Goal: Transaction & Acquisition: Purchase product/service

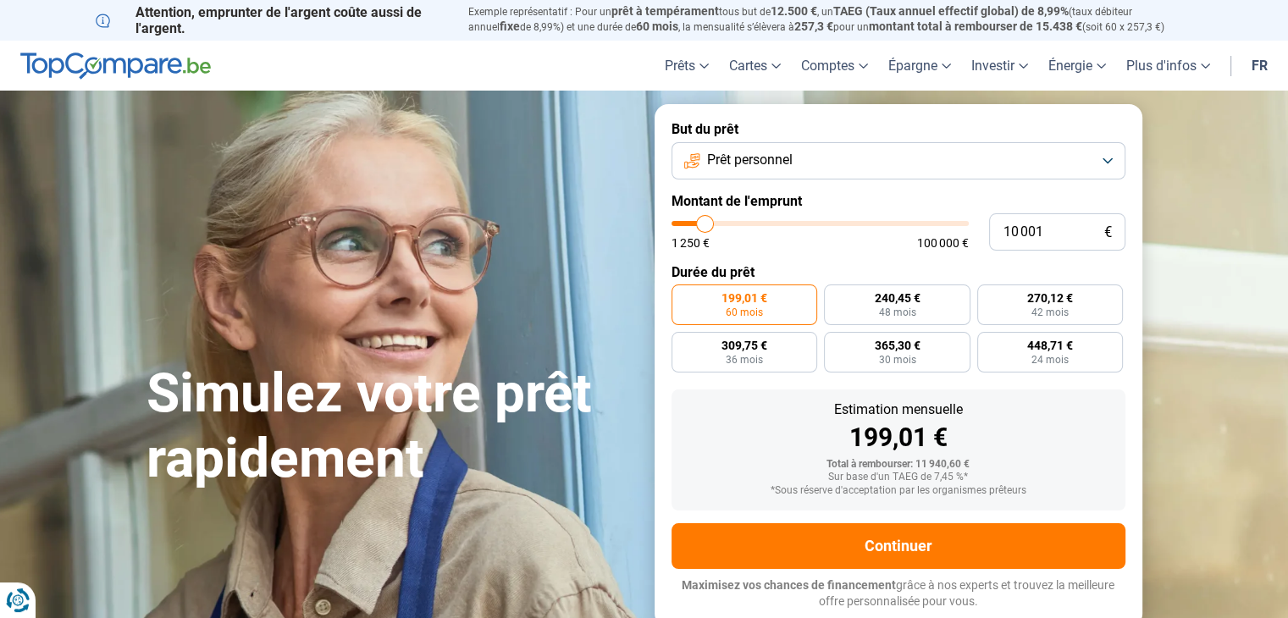
click at [1114, 163] on button "Prêt personnel" at bounding box center [899, 160] width 454 height 37
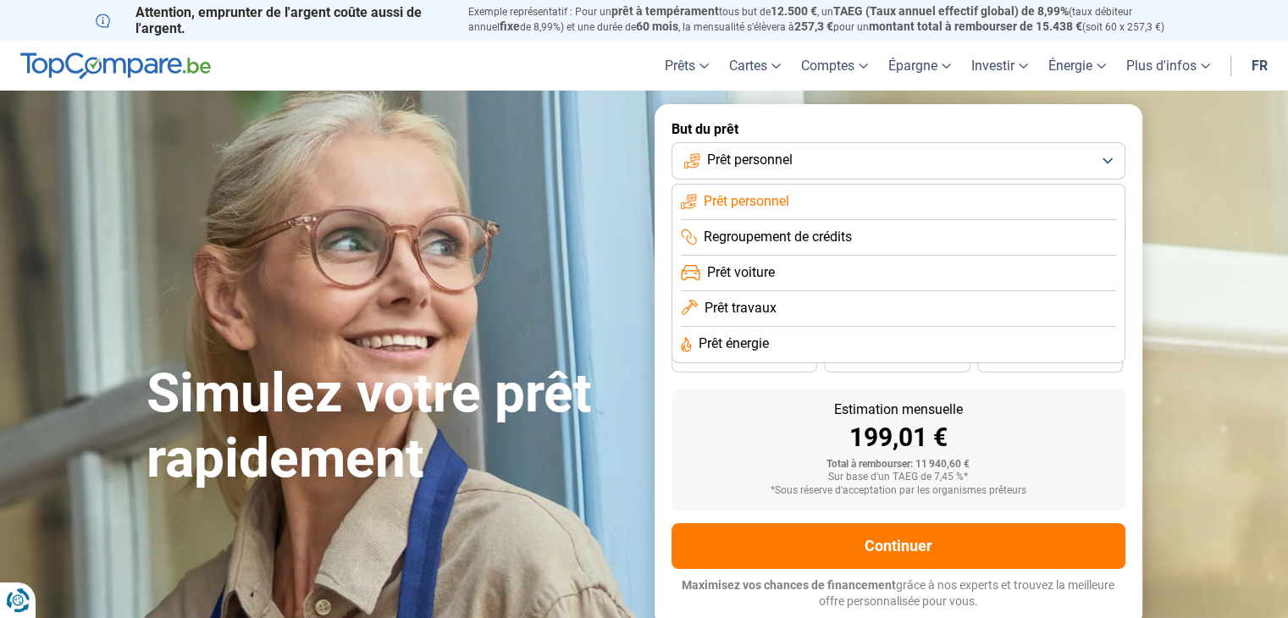
click at [803, 275] on li "Prêt voiture" at bounding box center [898, 274] width 435 height 36
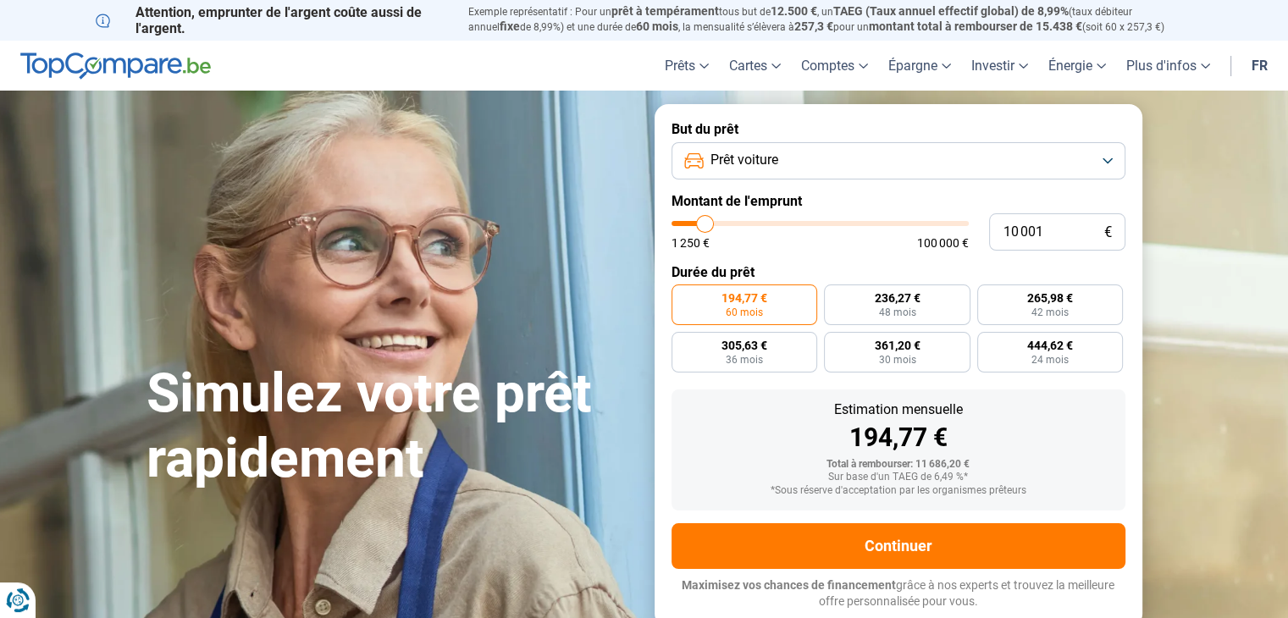
type input "14 000"
type input "14000"
type input "16 250"
type input "16250"
type input "17 000"
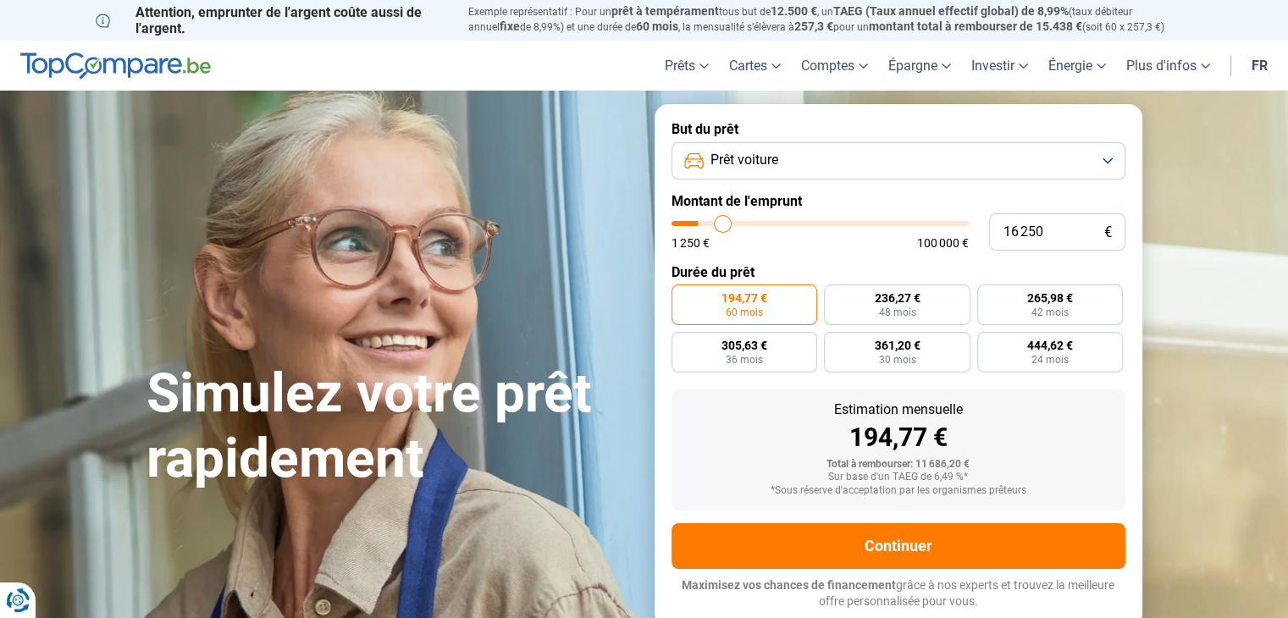
type input "17000"
type input "17 250"
type input "17250"
type input "17 500"
type input "17500"
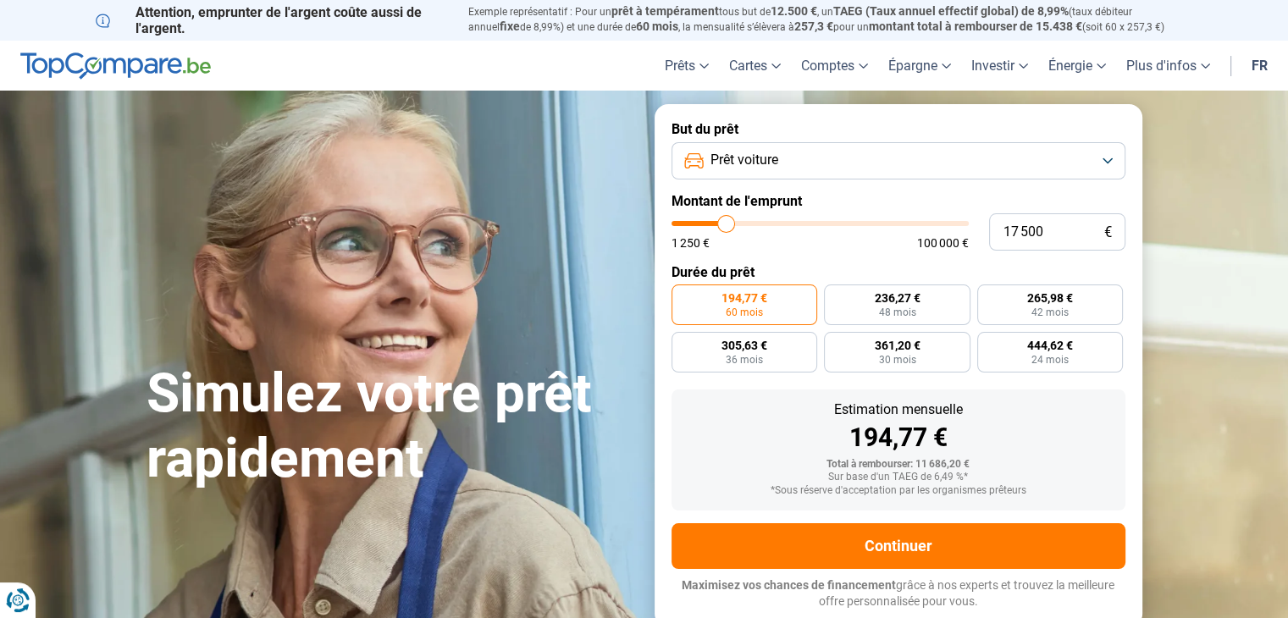
type input "17 750"
type input "17750"
type input "18 500"
type input "18500"
type input "19 750"
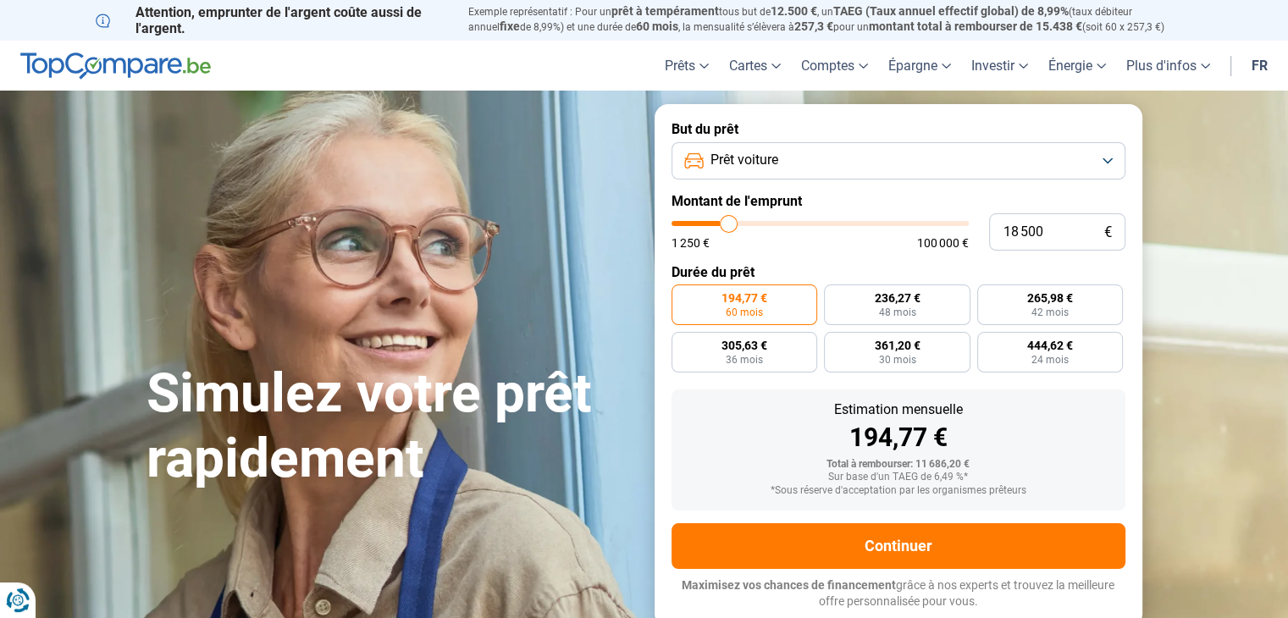
type input "19750"
type input "20 500"
type input "20500"
type input "20 750"
type input "20750"
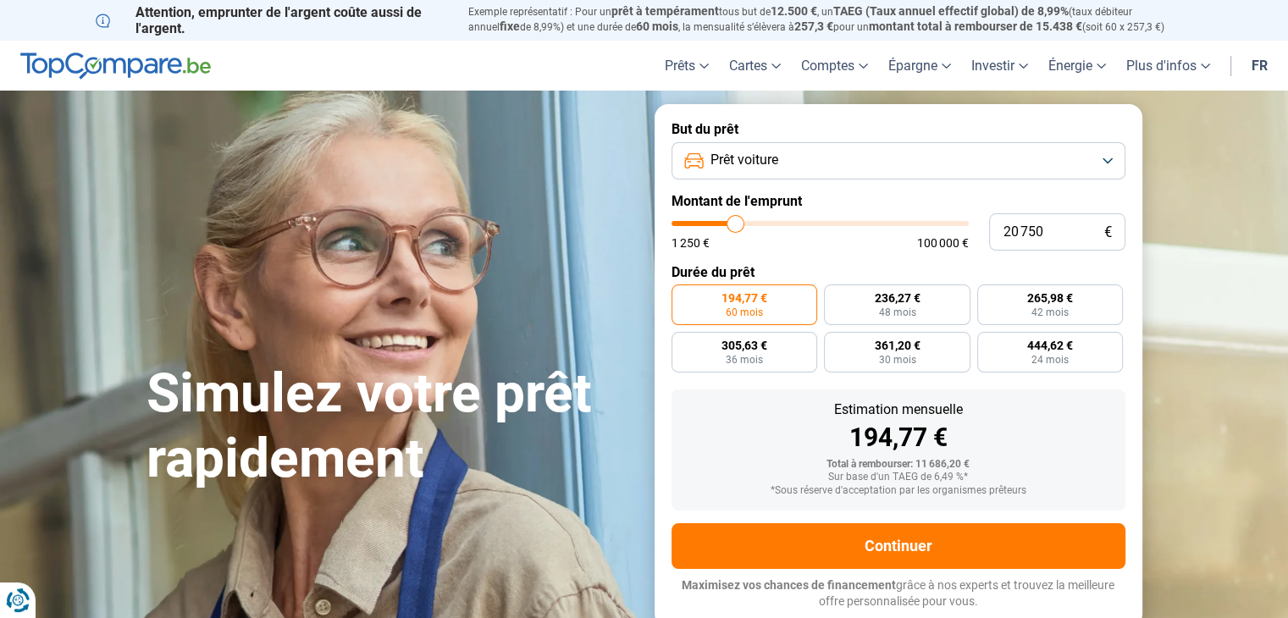
type input "25 250"
type input "25250"
type input "28 500"
type input "28500"
type input "30 500"
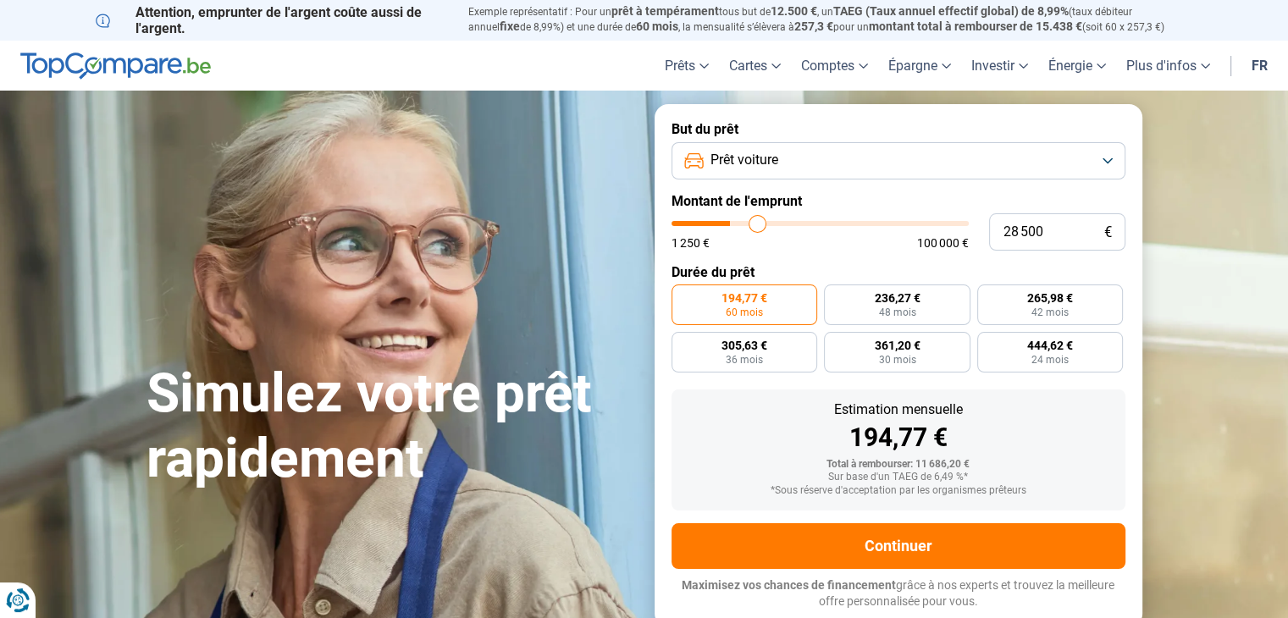
type input "30500"
type input "31 000"
type input "31000"
type input "31 500"
type input "31500"
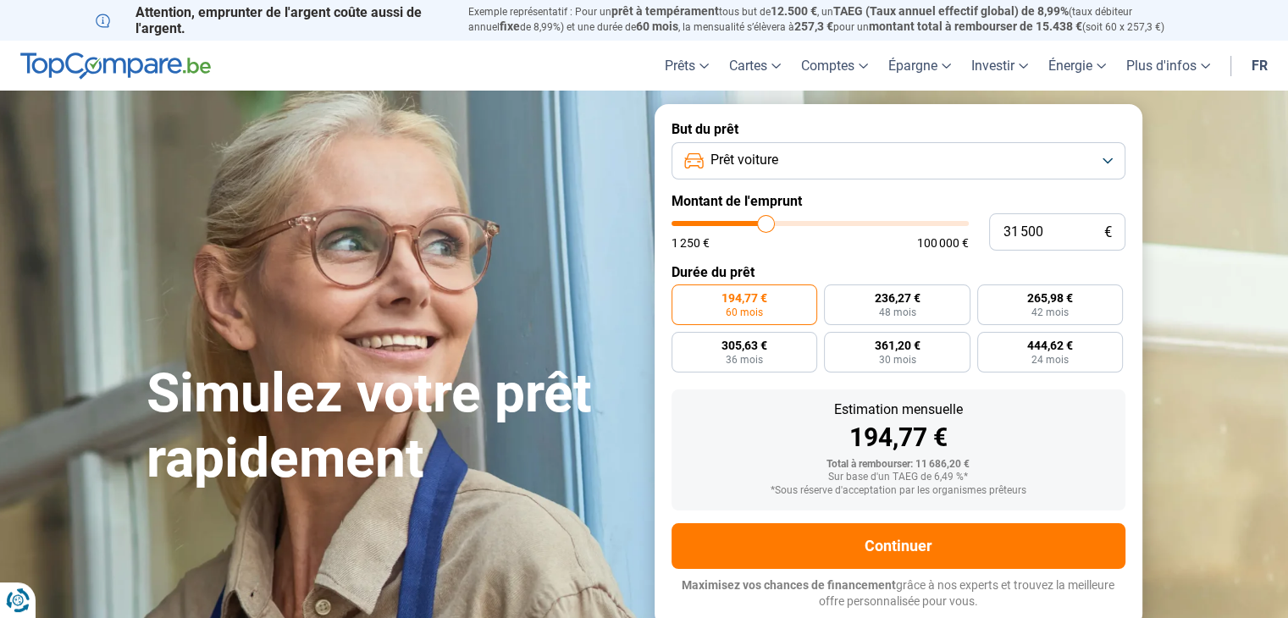
type input "32 000"
type input "32000"
type input "32 500"
type input "32500"
type input "32 750"
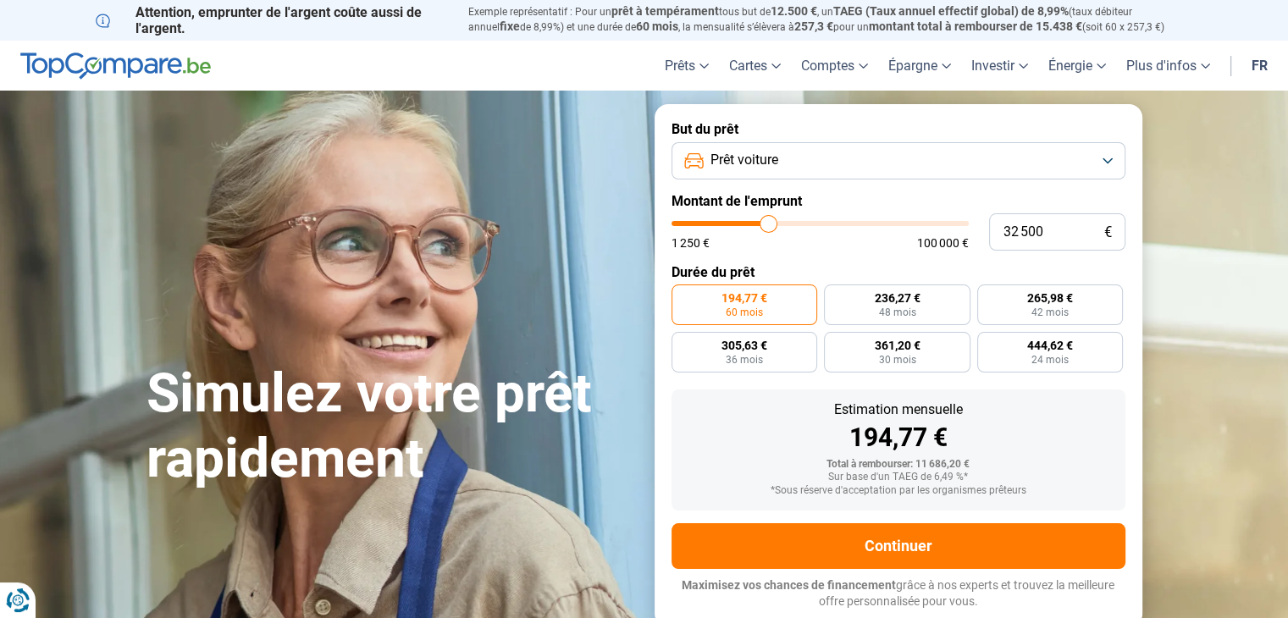
type input "32750"
type input "33 000"
type input "33000"
type input "34 000"
type input "34000"
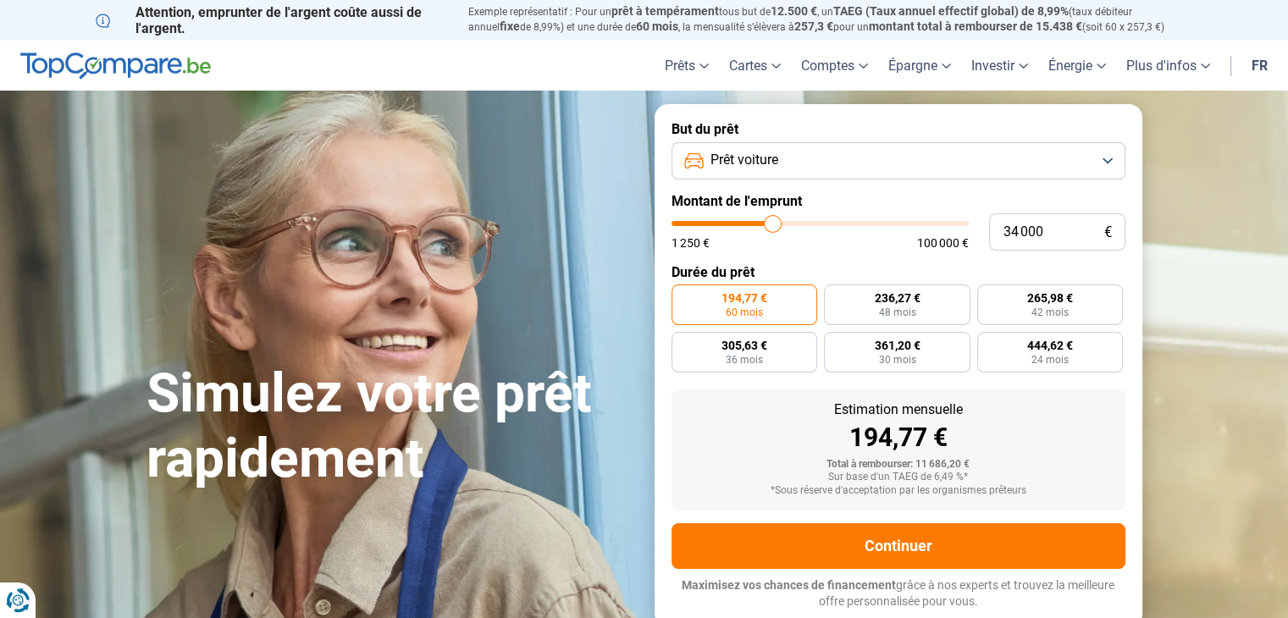
type input "34 500"
type input "34500"
type input "34 250"
type input "34250"
type input "34 000"
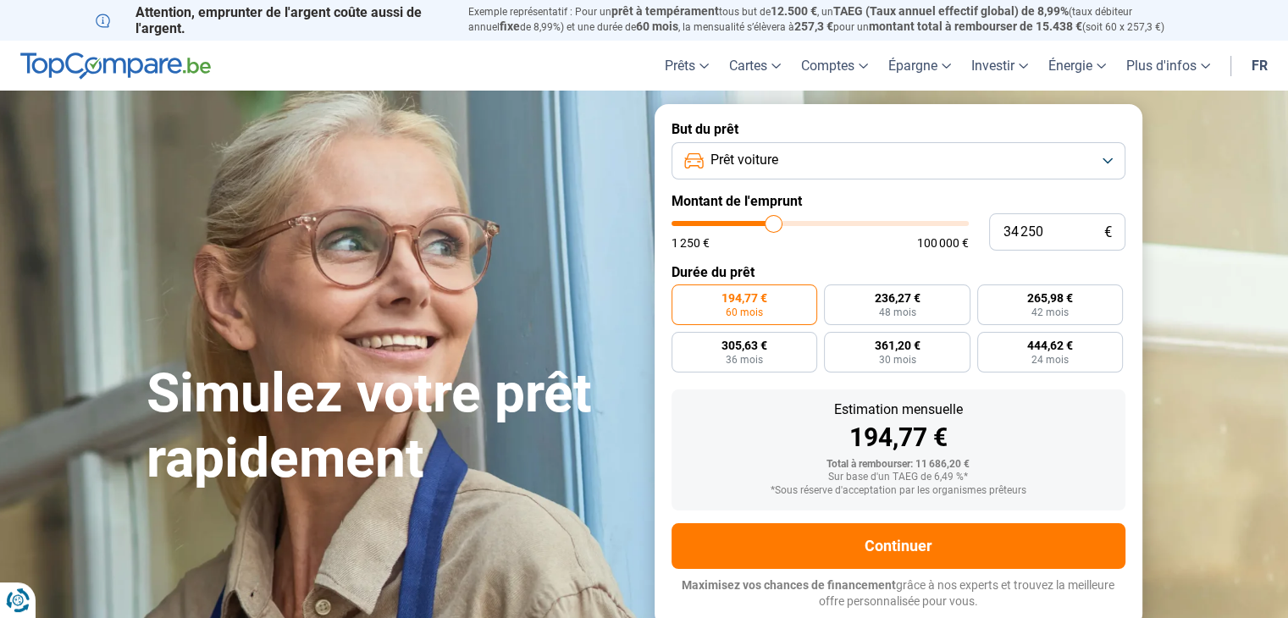
type input "34000"
type input "33 500"
type input "33500"
type input "32 750"
type input "32750"
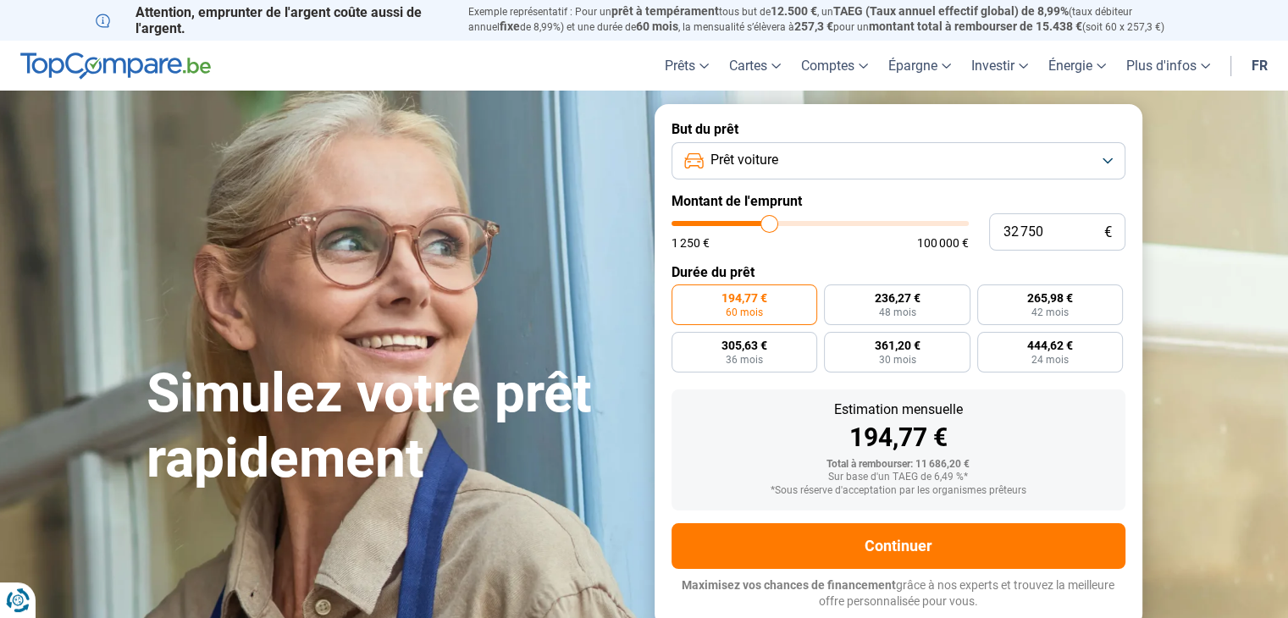
type input "31 750"
type input "31750"
type input "31 500"
type input "31500"
type input "31 000"
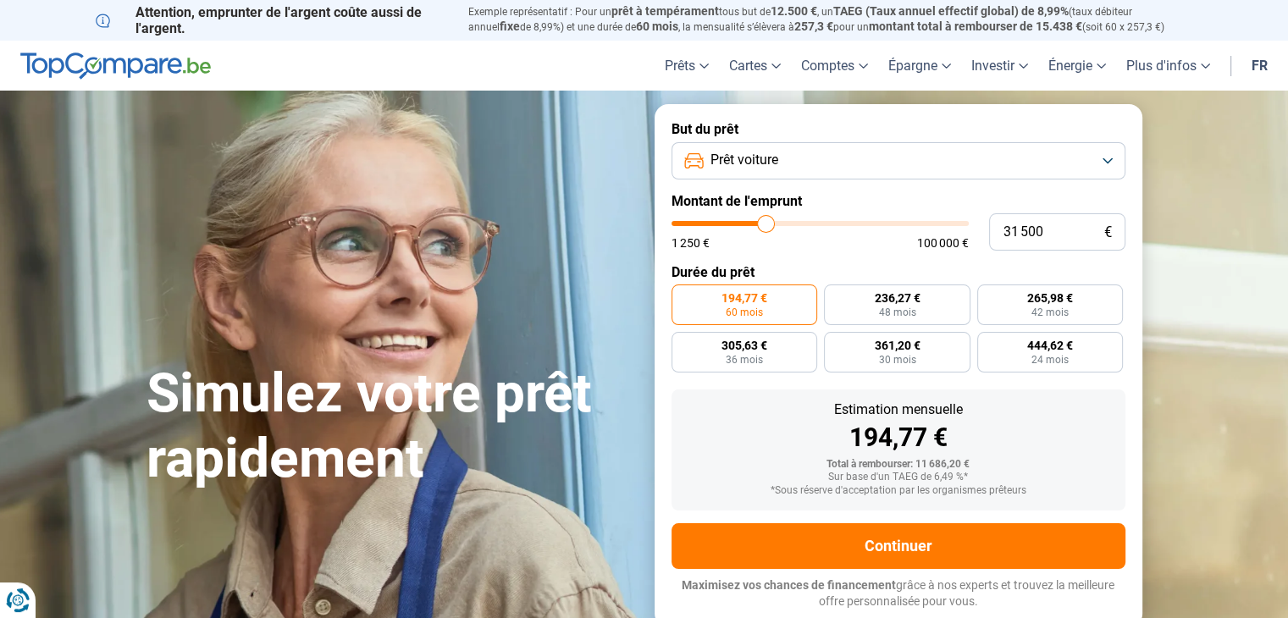
type input "31000"
type input "30 500"
type input "30500"
type input "30 250"
type input "30250"
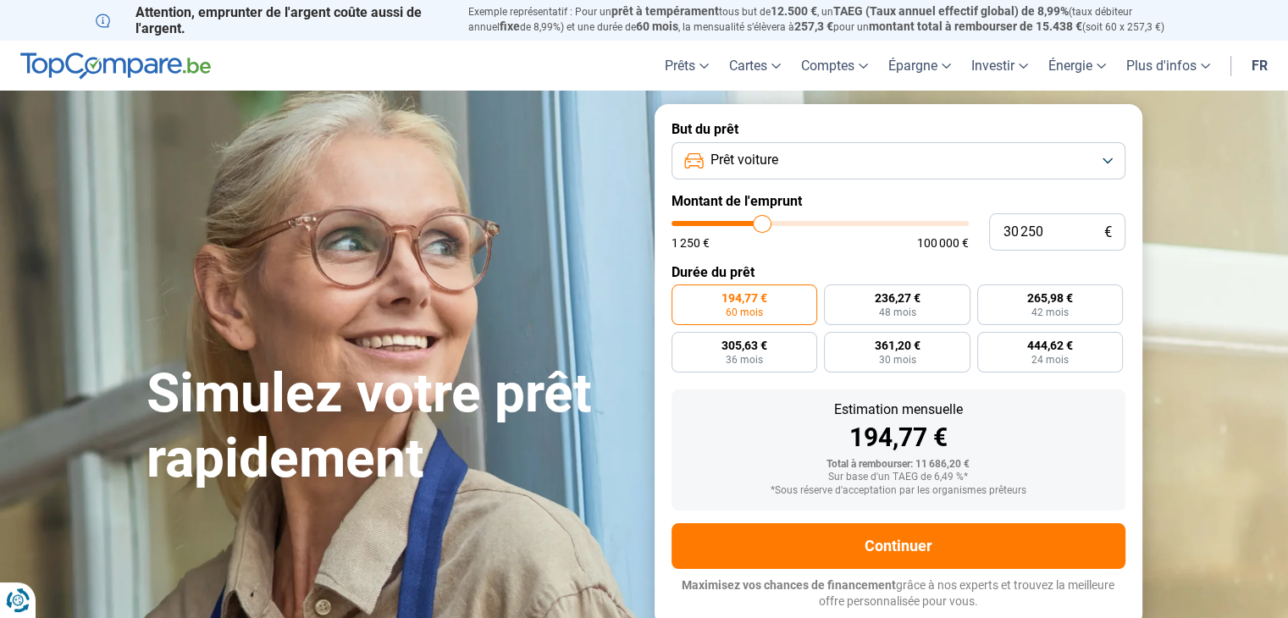
type input "30 000"
type input "30000"
type input "29 750"
type input "29750"
type input "28 750"
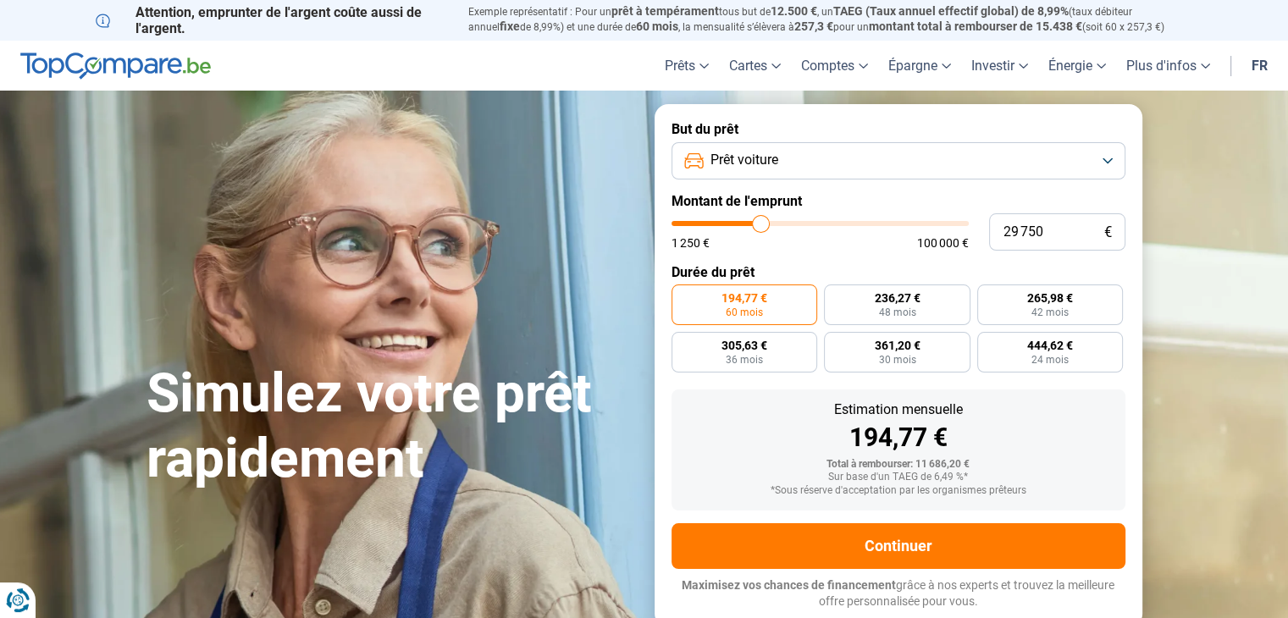
type input "28750"
type input "28 250"
type input "28250"
type input "28 000"
type input "28000"
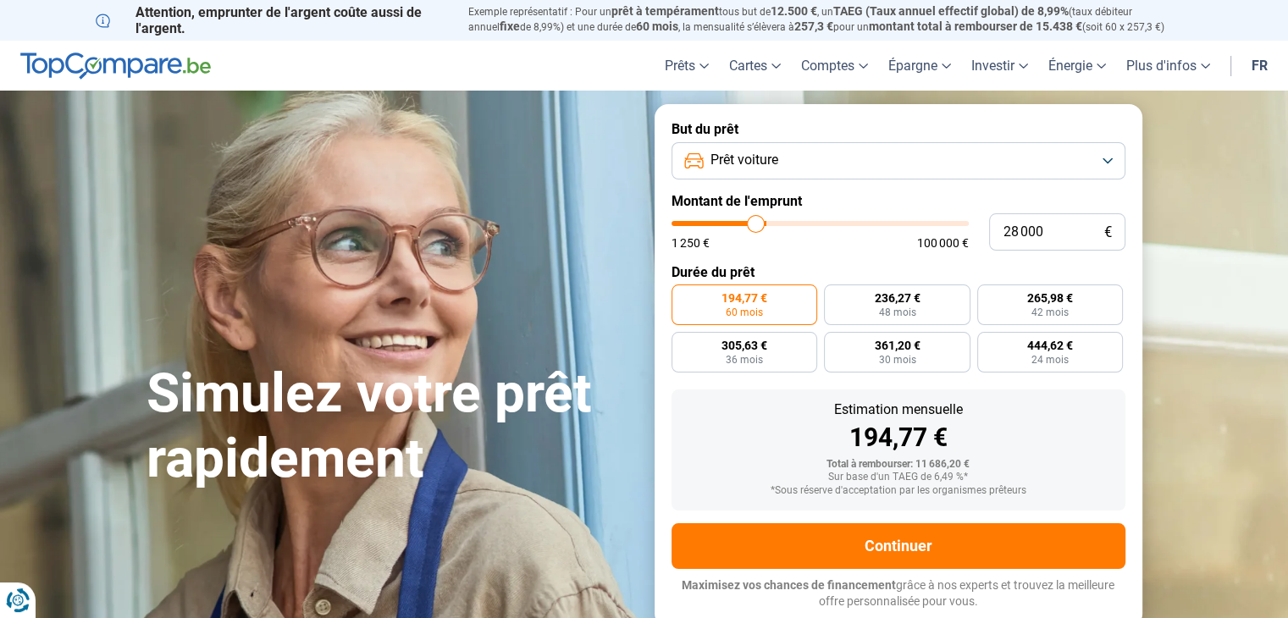
type input "27 500"
type input "27500"
type input "27 250"
type input "27250"
type input "26 250"
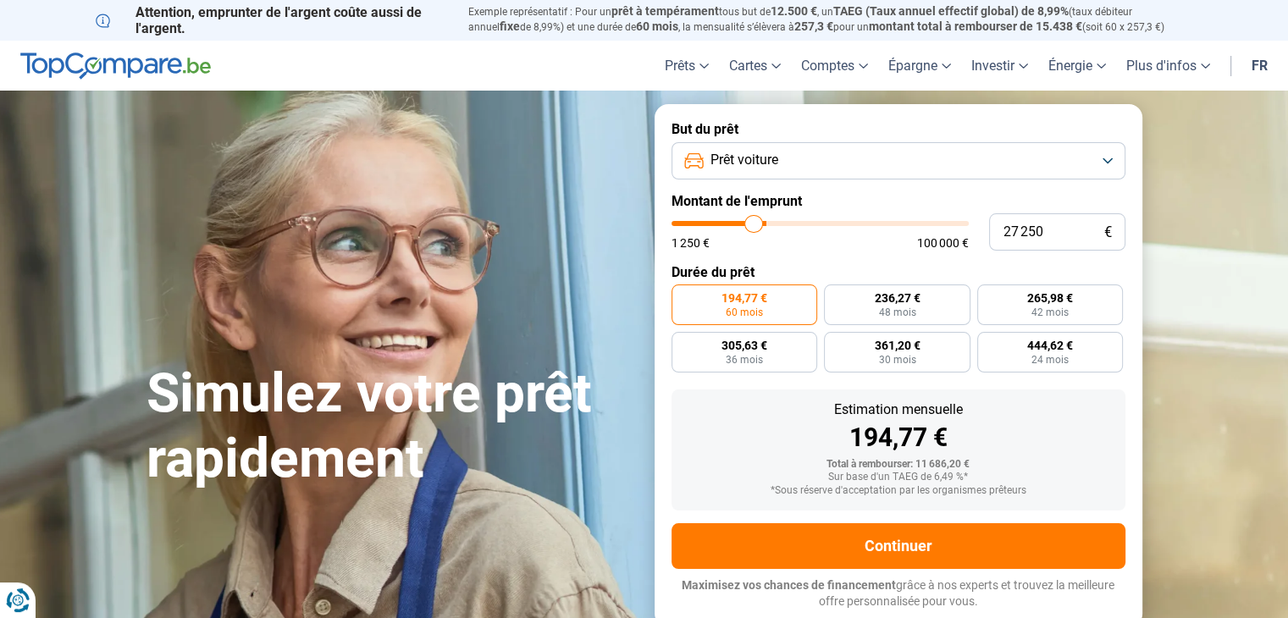
type input "26250"
type input "24 750"
type input "24750"
type input "23 750"
type input "23750"
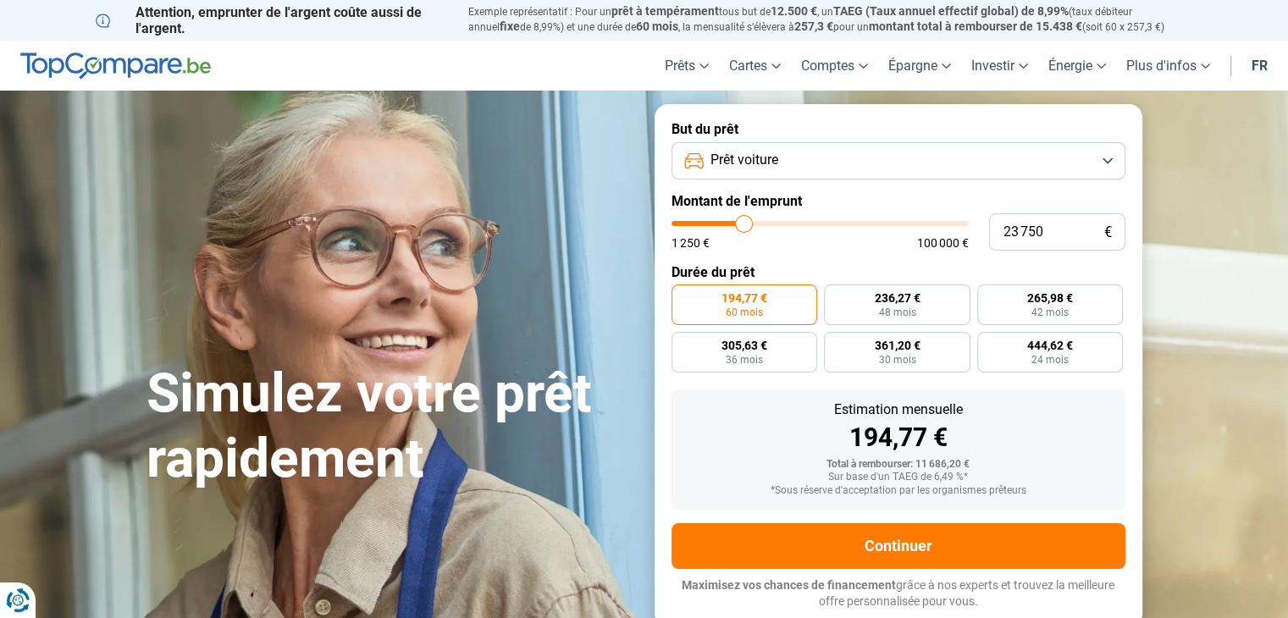
type input "22 000"
type input "22000"
type input "21 000"
type input "21000"
type input "20 000"
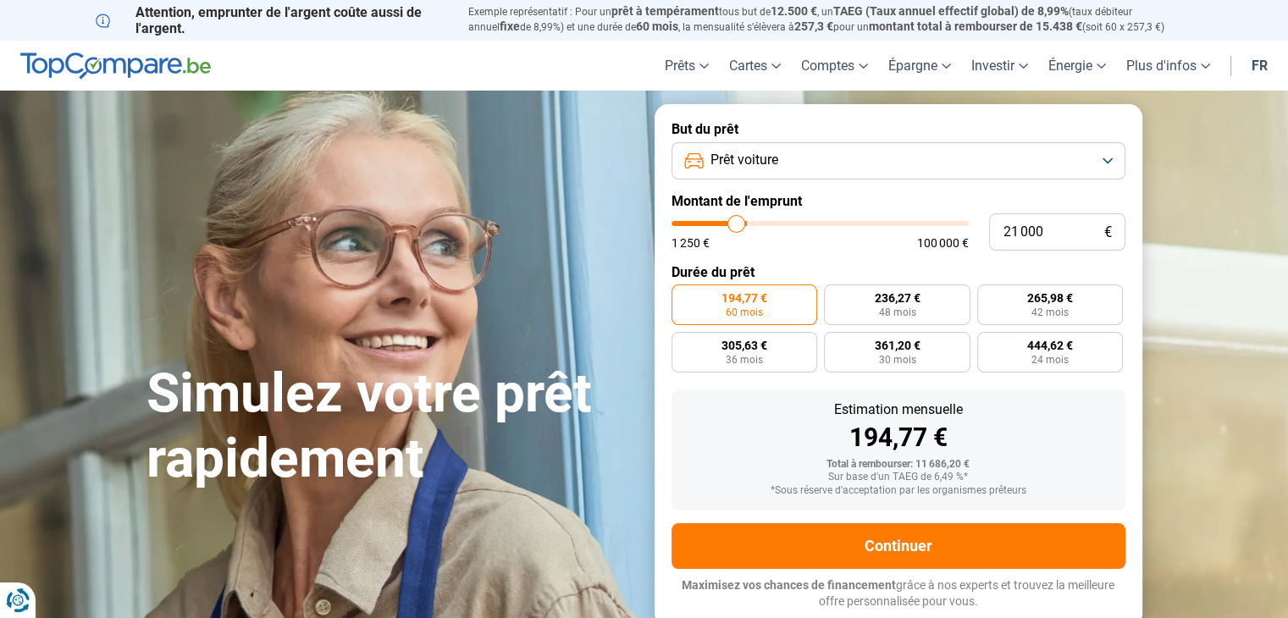
type input "20000"
type input "18 750"
type input "18750"
type input "18 500"
type input "18500"
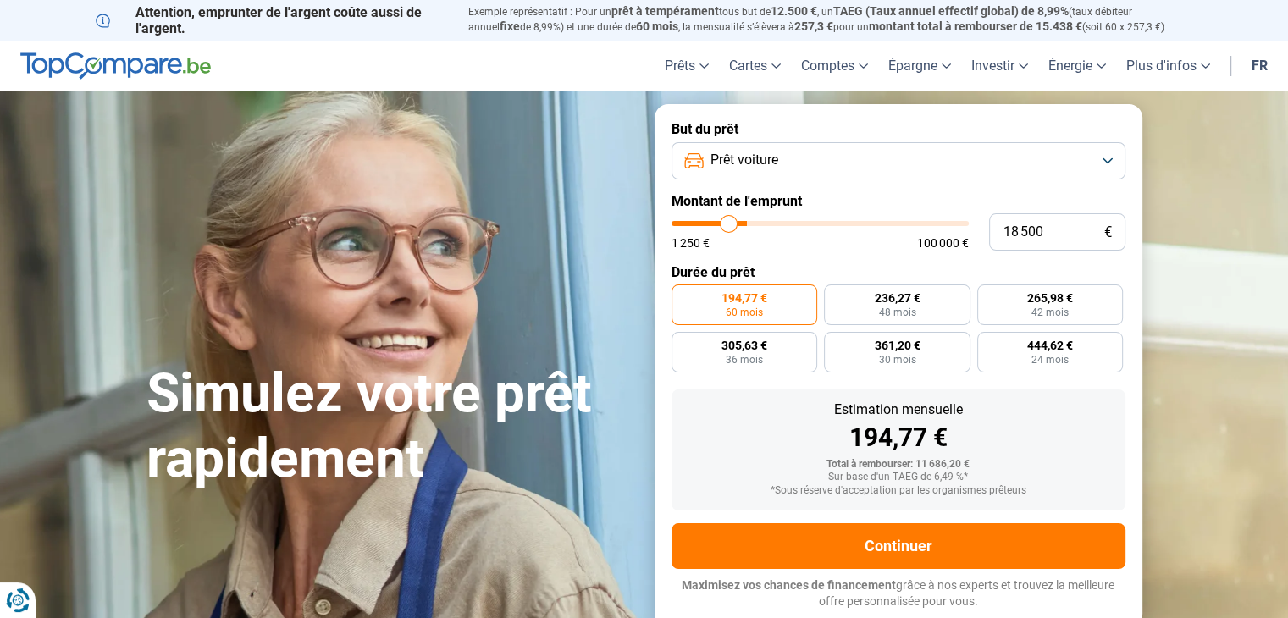
type input "18 250"
type input "18250"
type input "17 250"
type input "17250"
type input "16 250"
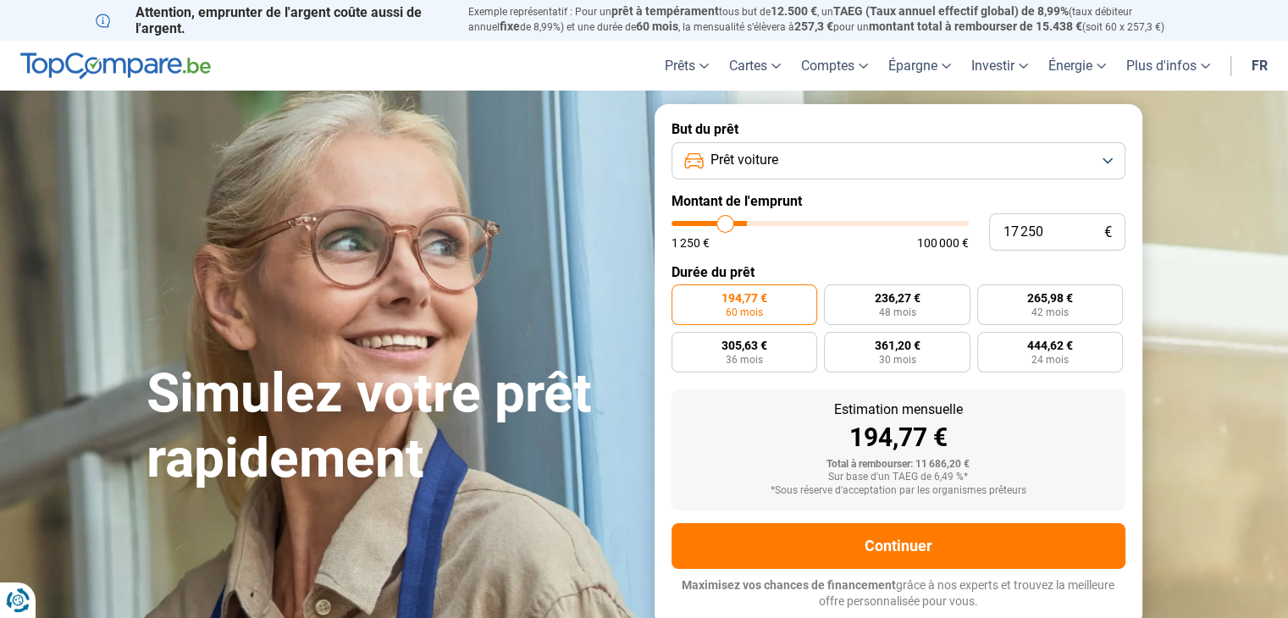
type input "16250"
type input "14 250"
type input "14250"
type input "13 750"
type input "13750"
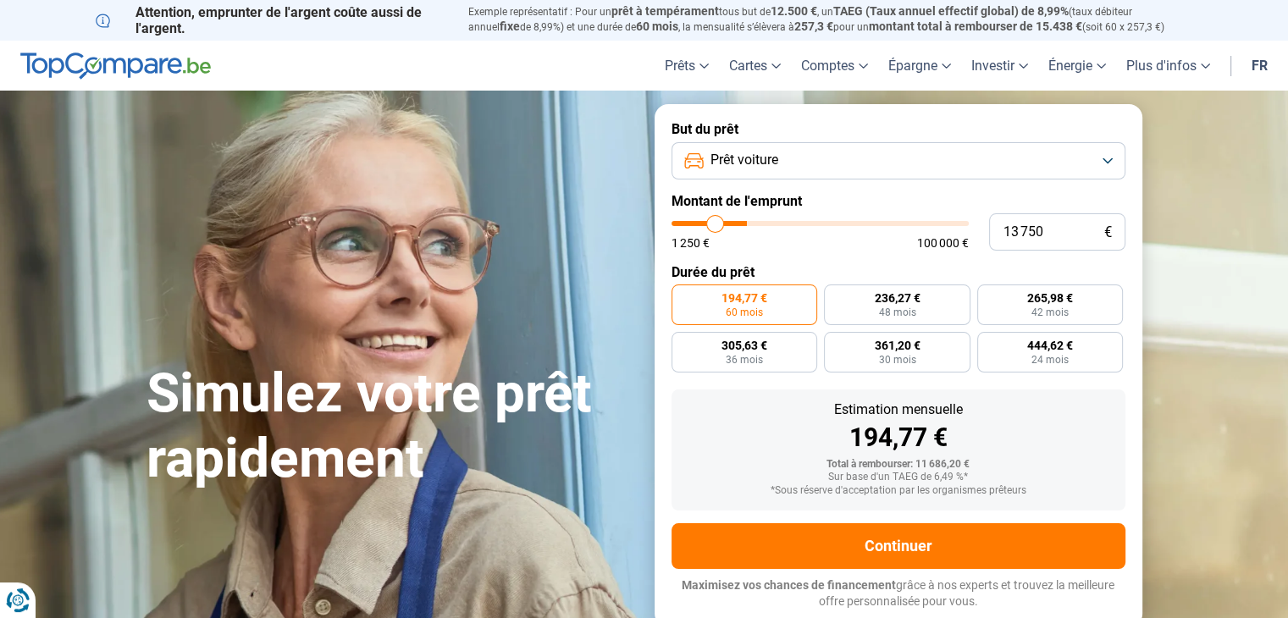
type input "13 250"
type input "13250"
type input "13 500"
type input "13500"
type input "13 750"
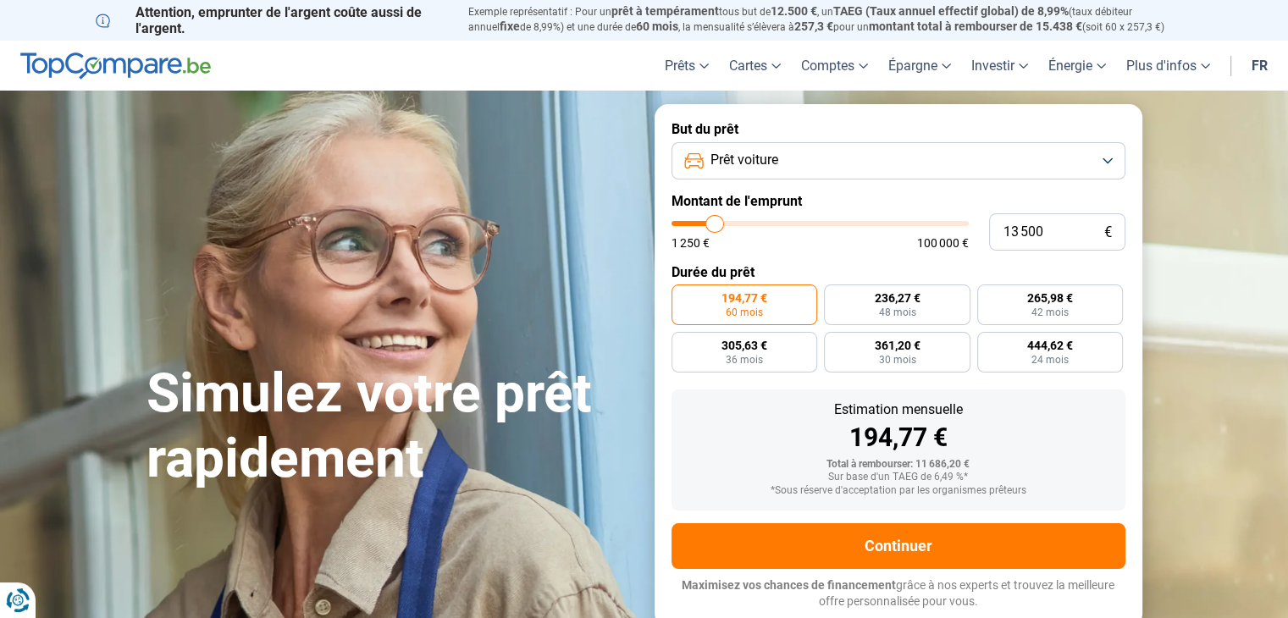
type input "13750"
type input "14 750"
type input "14750"
type input "15 250"
type input "15250"
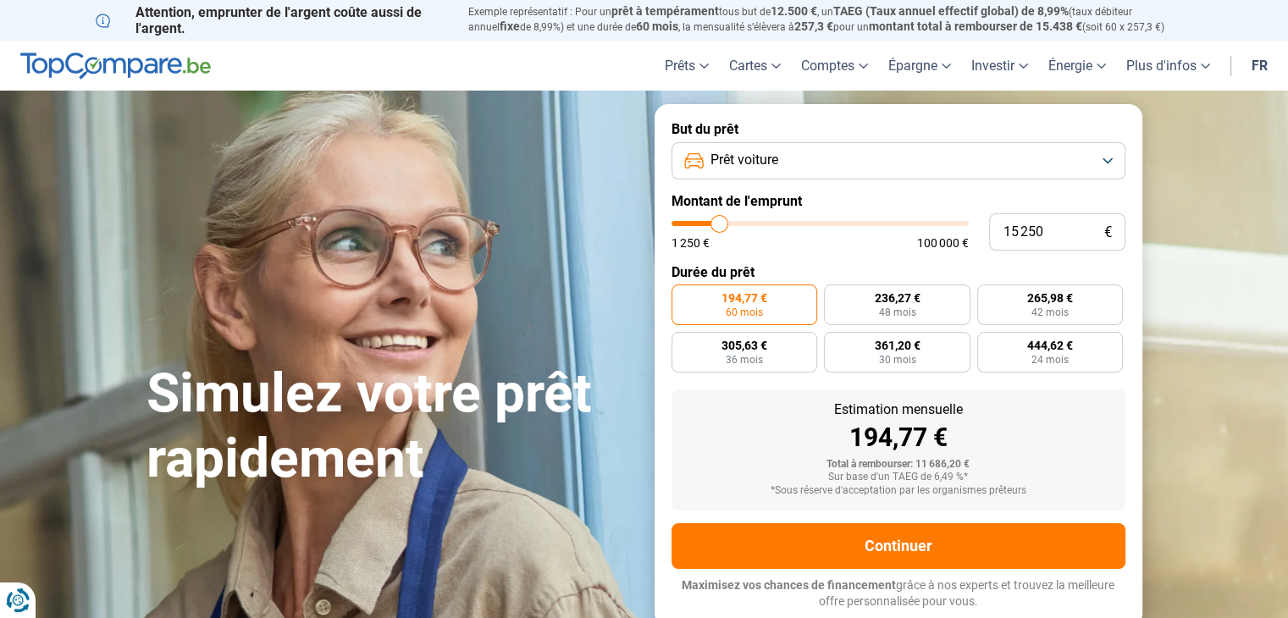
type input "15 000"
type input "15000"
type input "14 500"
type input "14500"
type input "14 250"
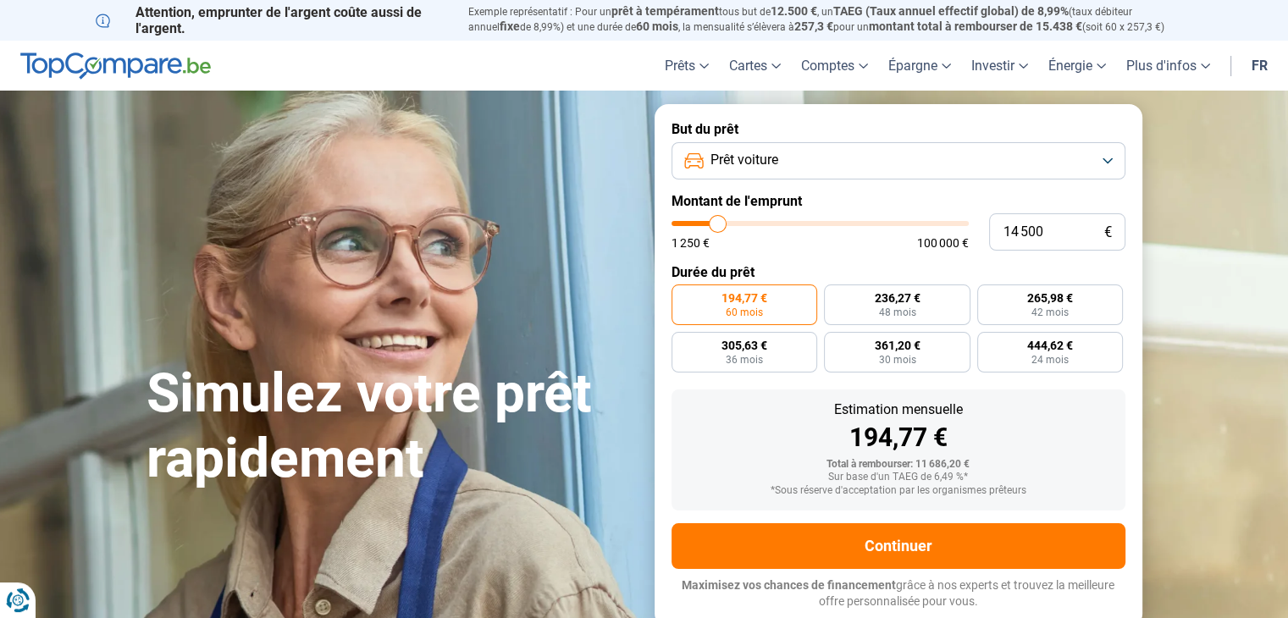
type input "14250"
type input "13 750"
type input "13750"
type input "13 500"
type input "13500"
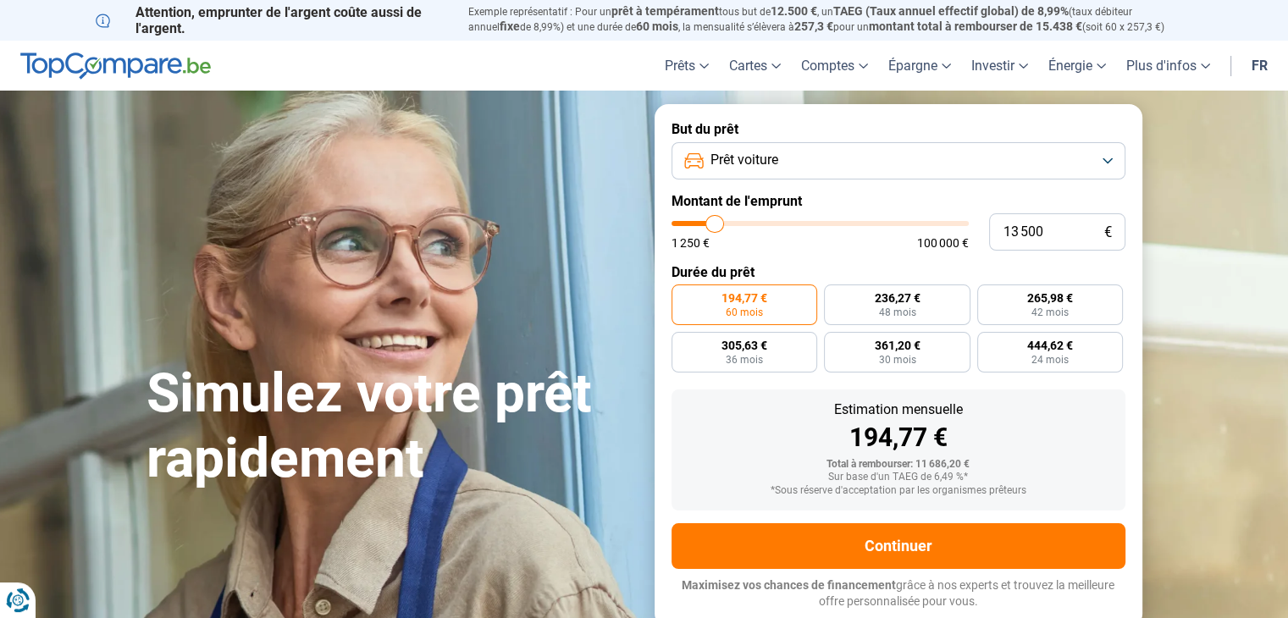
type input "13 250"
type input "13250"
type input "13 000"
type input "13000"
type input "12 750"
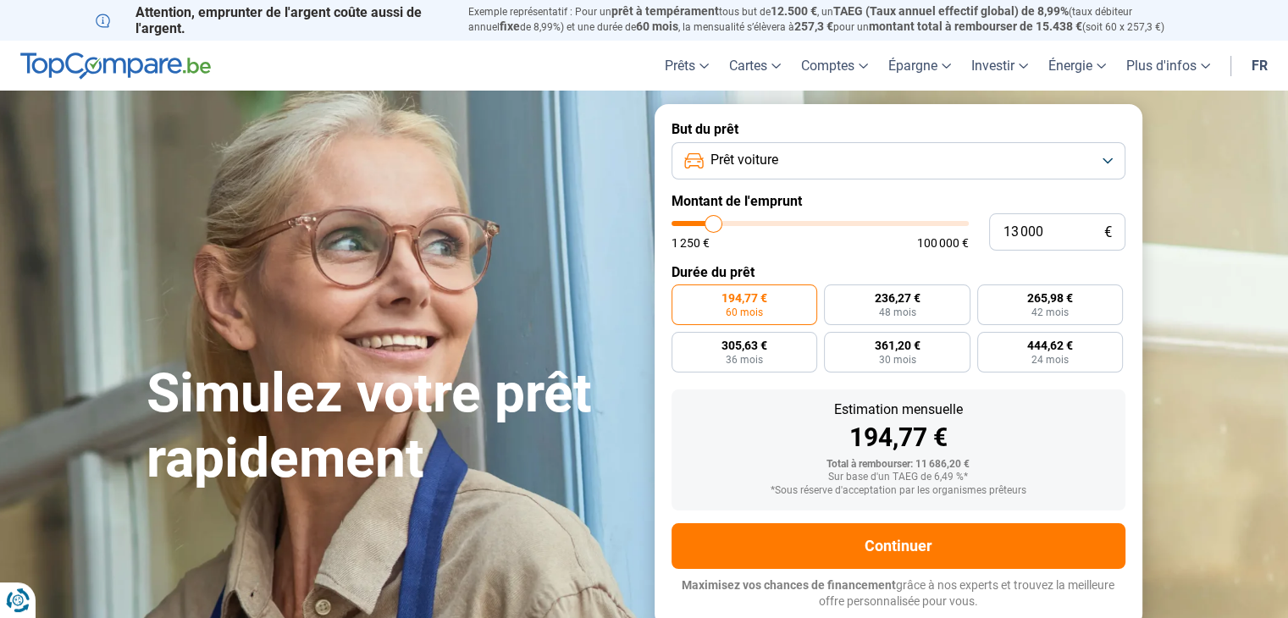
type input "12750"
type input "12 500"
drag, startPoint x: 712, startPoint y: 226, endPoint x: 712, endPoint y: 237, distance: 11.0
type input "12500"
click at [712, 226] on input "range" at bounding box center [820, 223] width 297 height 5
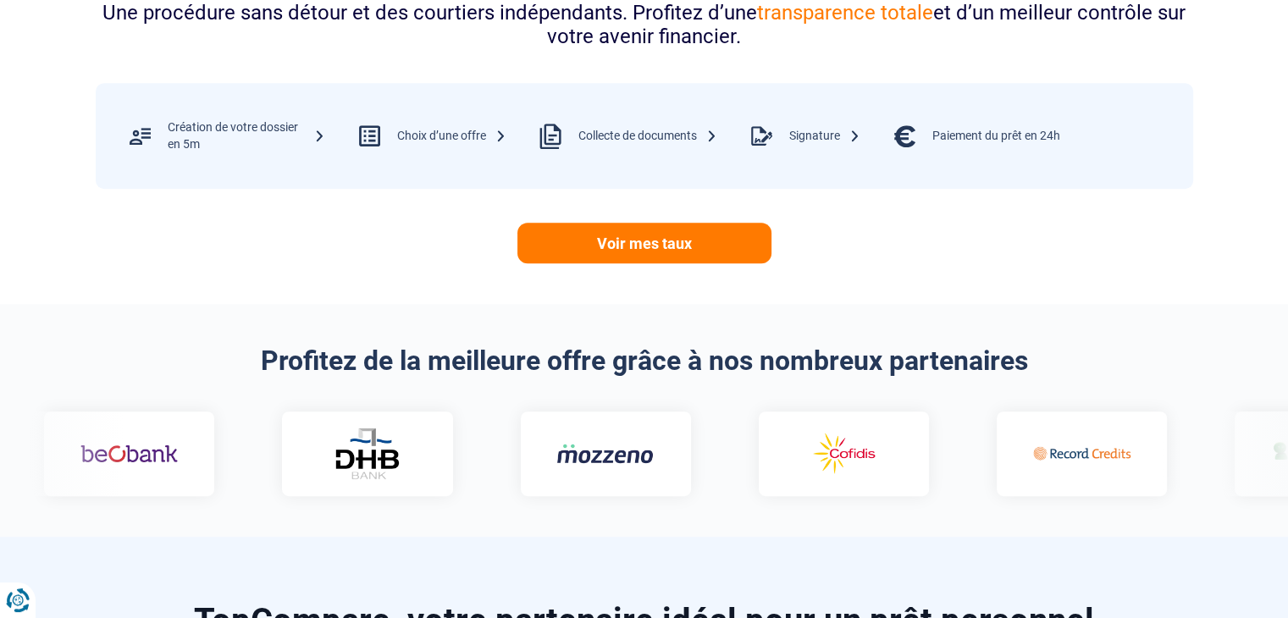
scroll to position [847, 0]
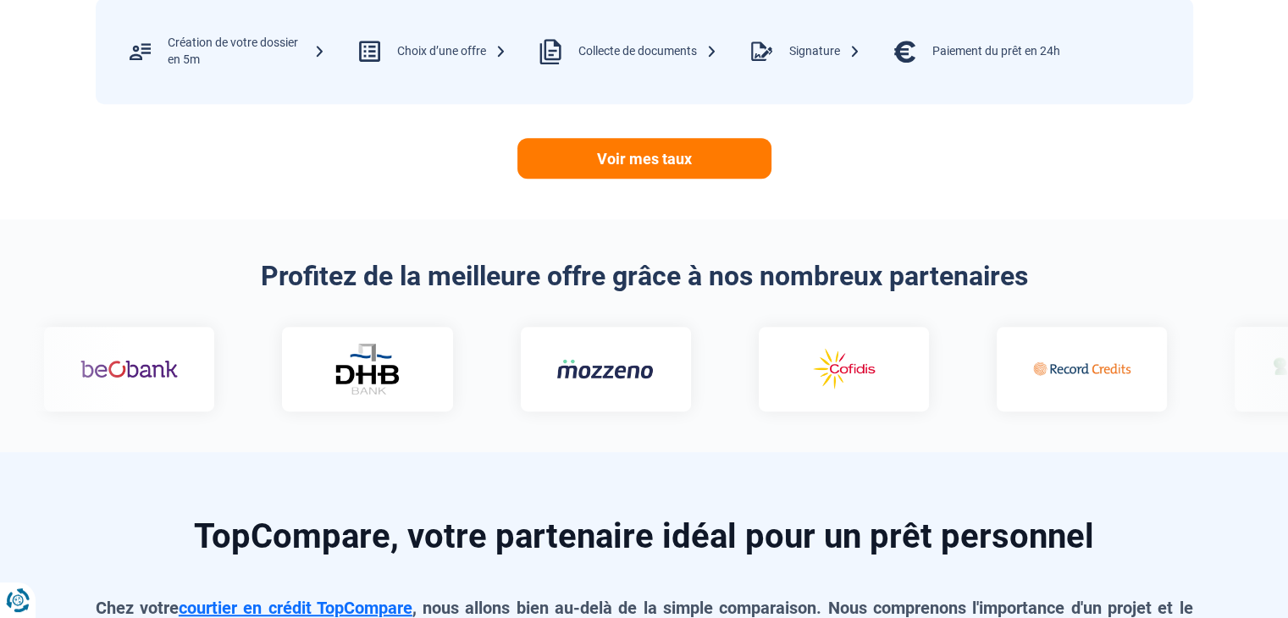
click at [1180, 374] on div at bounding box center [644, 369] width 1268 height 85
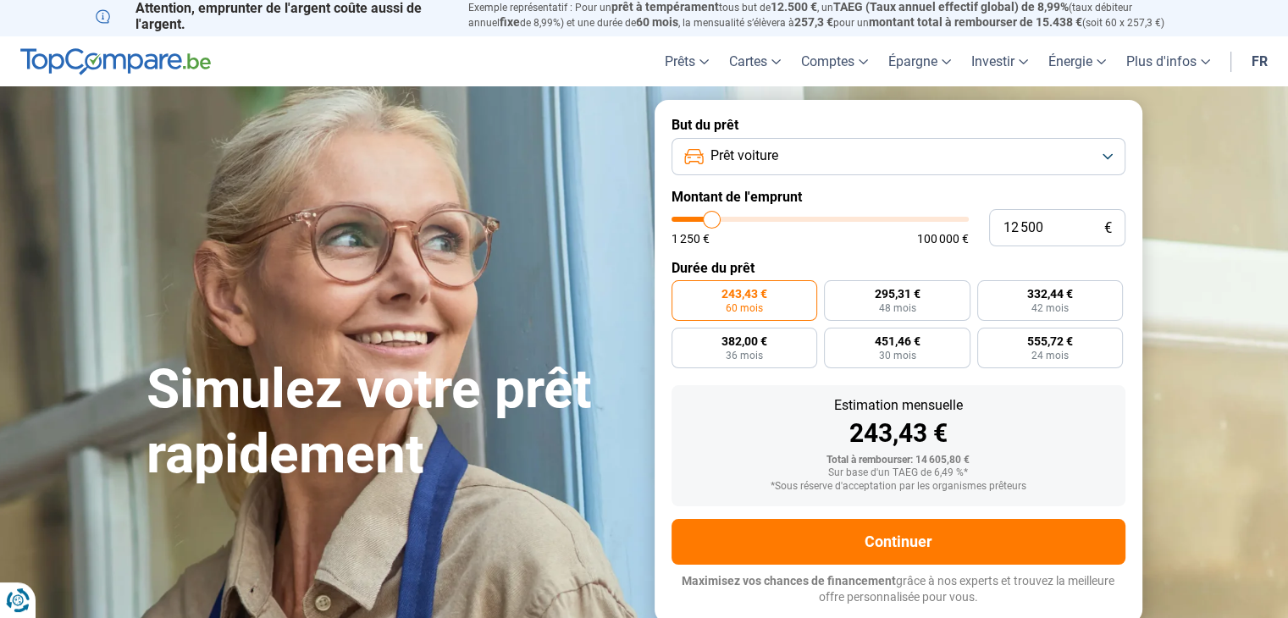
scroll to position [0, 0]
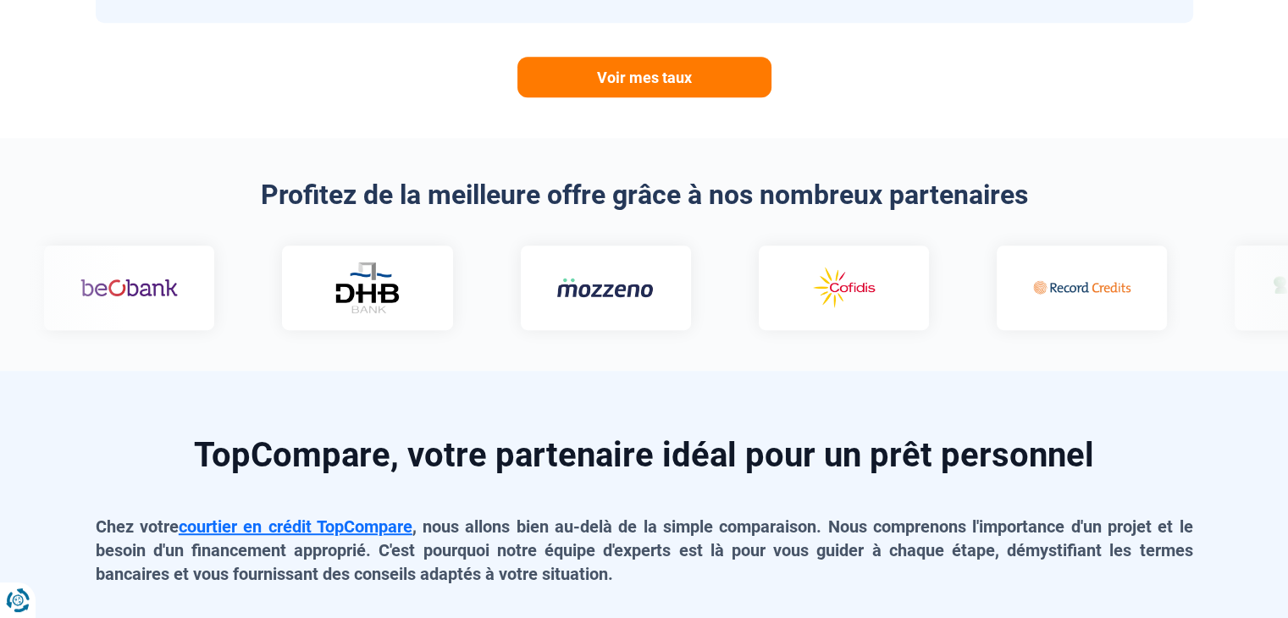
scroll to position [932, 0]
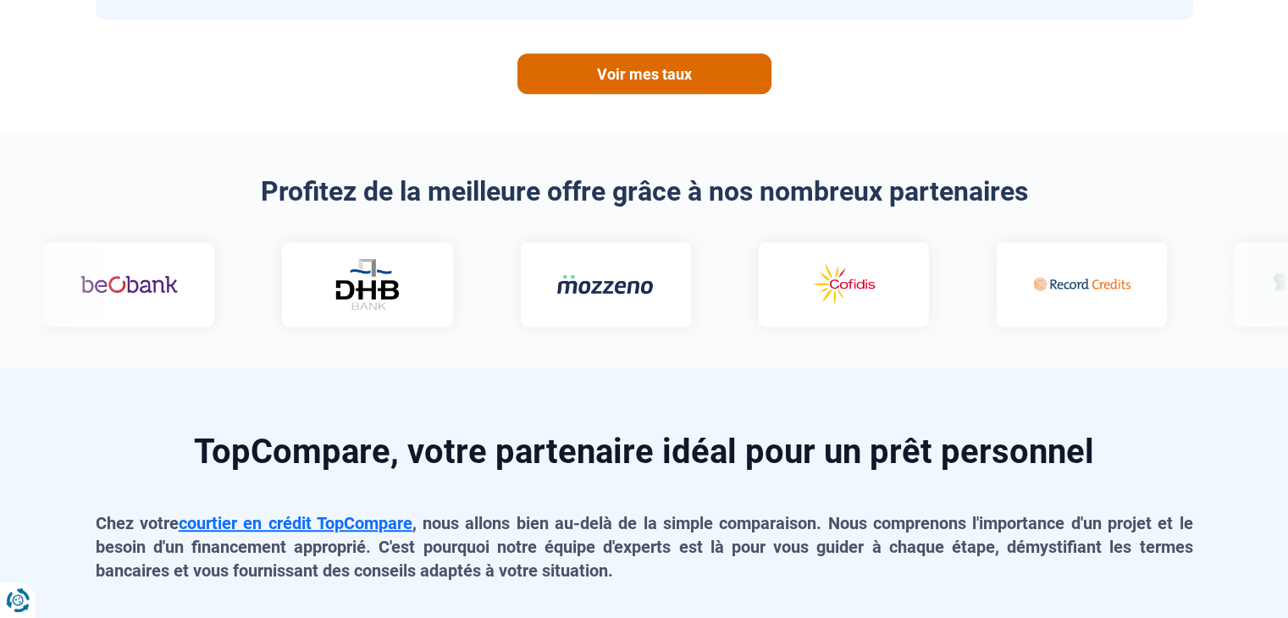
click at [674, 77] on link "Voir mes taux" at bounding box center [645, 73] width 254 height 41
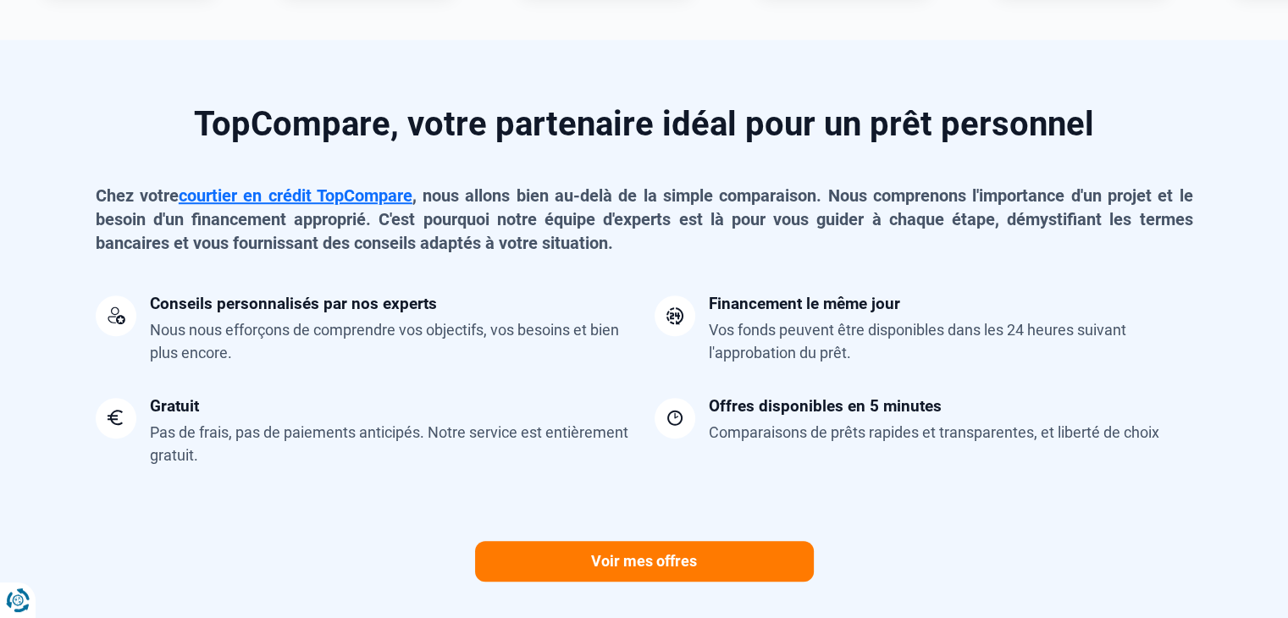
scroll to position [1271, 0]
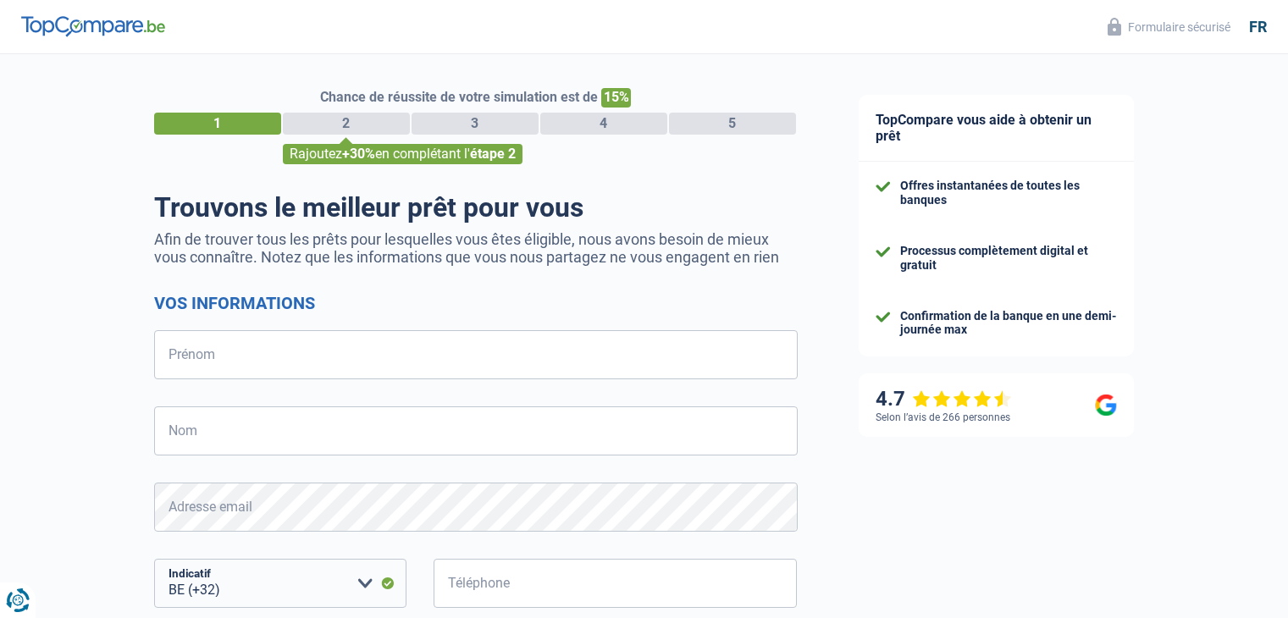
select select "32"
